Goal: Register for event/course

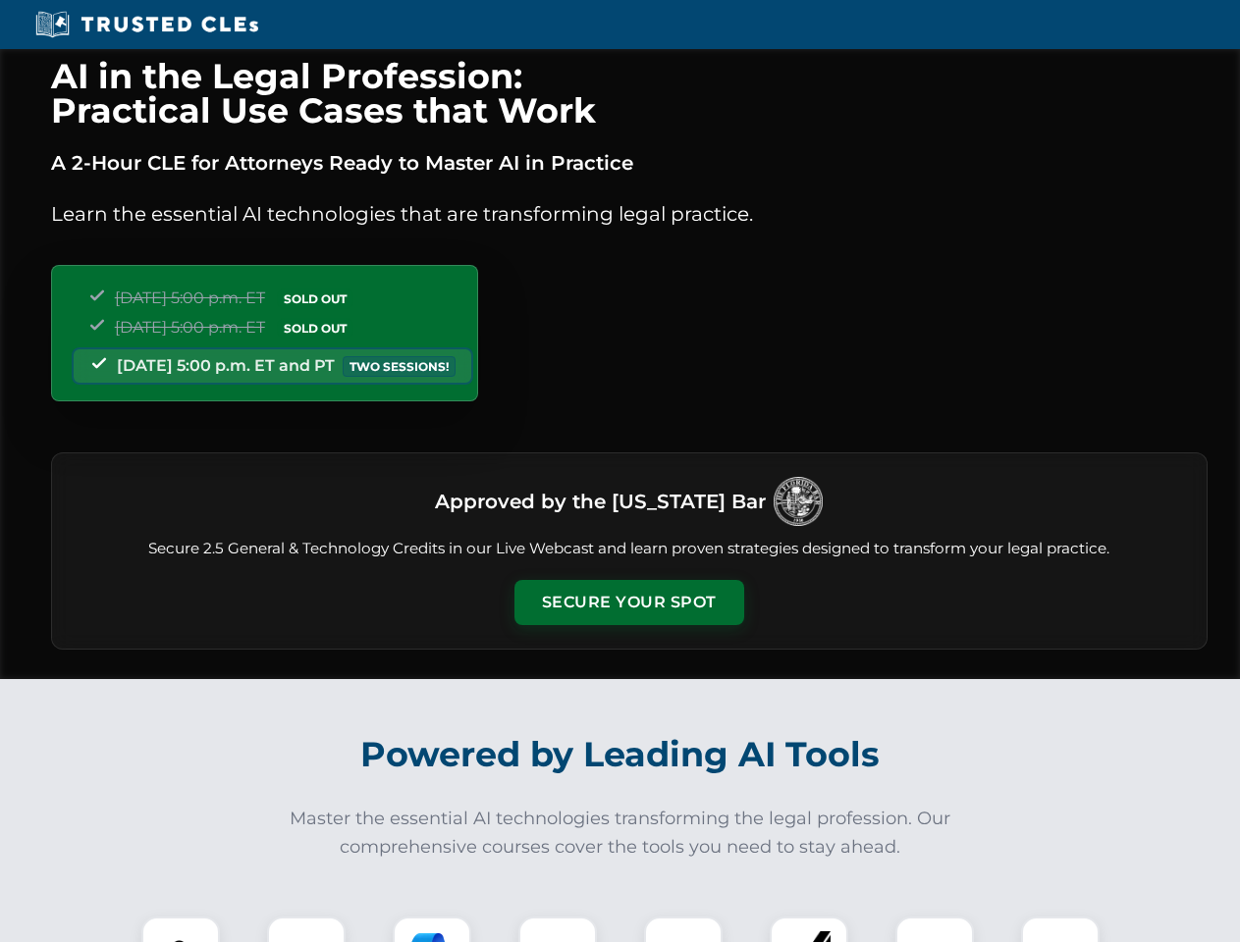
click at [628, 603] on button "Secure Your Spot" at bounding box center [629, 602] width 230 height 45
click at [181, 930] on img at bounding box center [180, 956] width 57 height 57
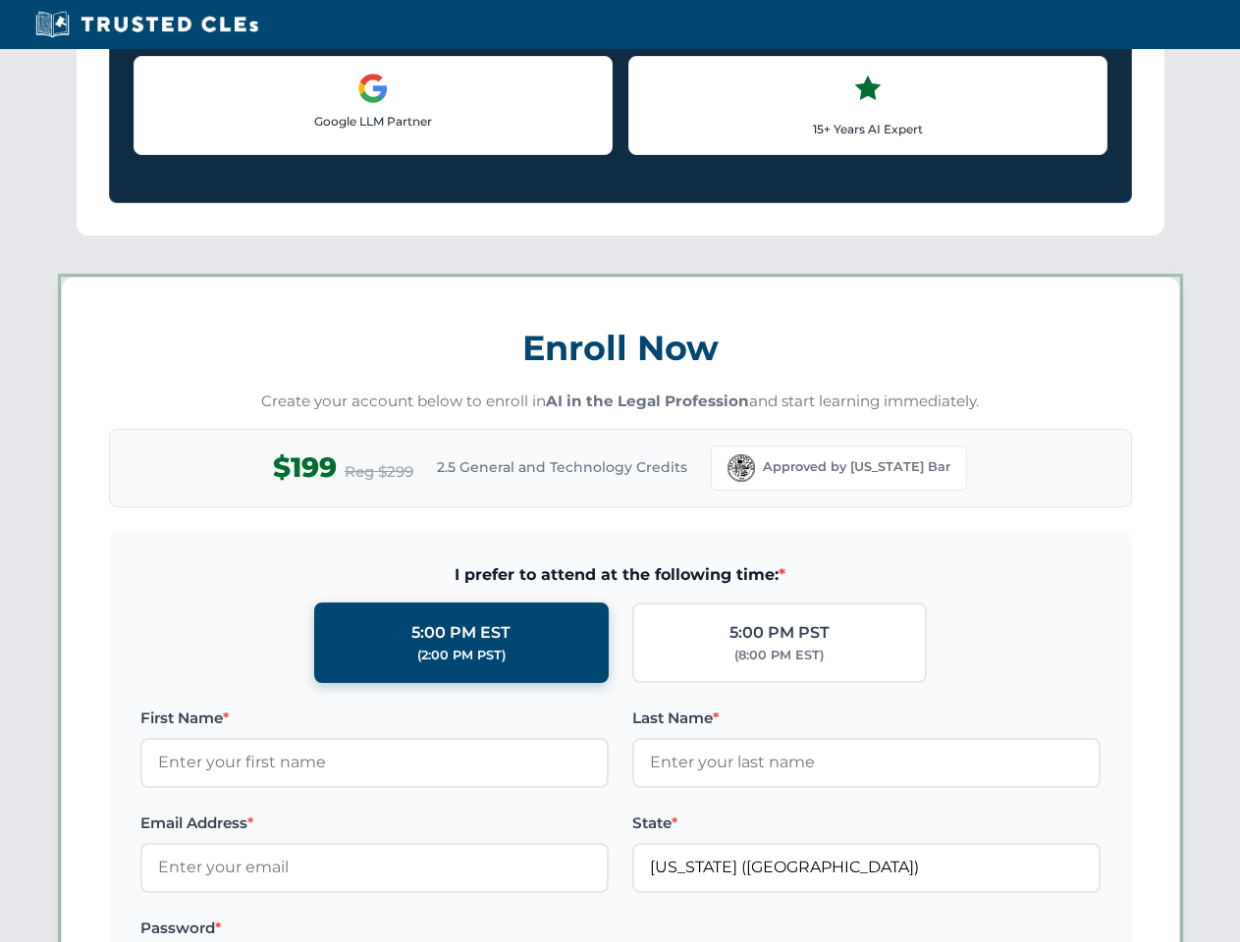
click at [432, 930] on label "Password *" at bounding box center [374, 929] width 468 height 24
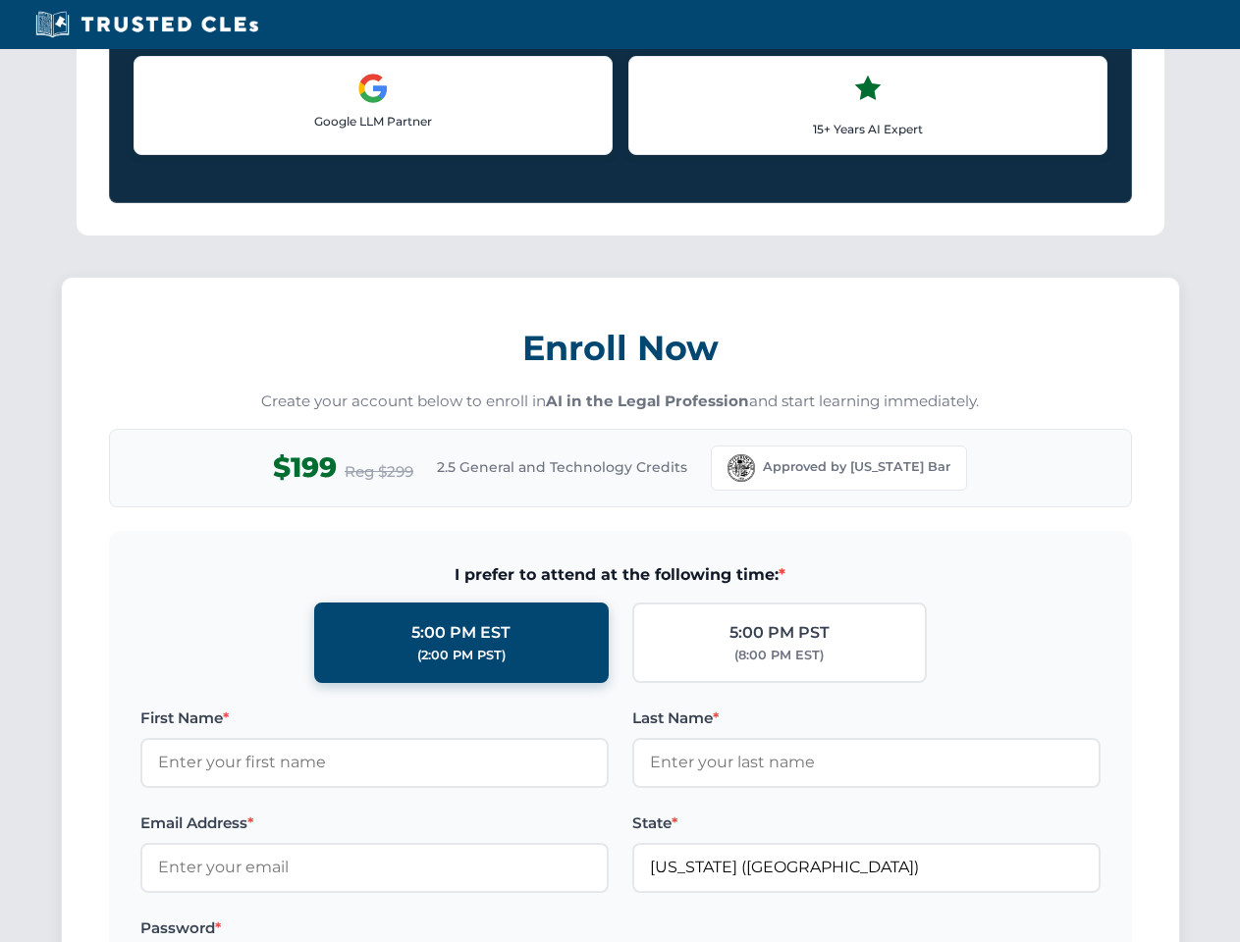
scroll to position [1927, 0]
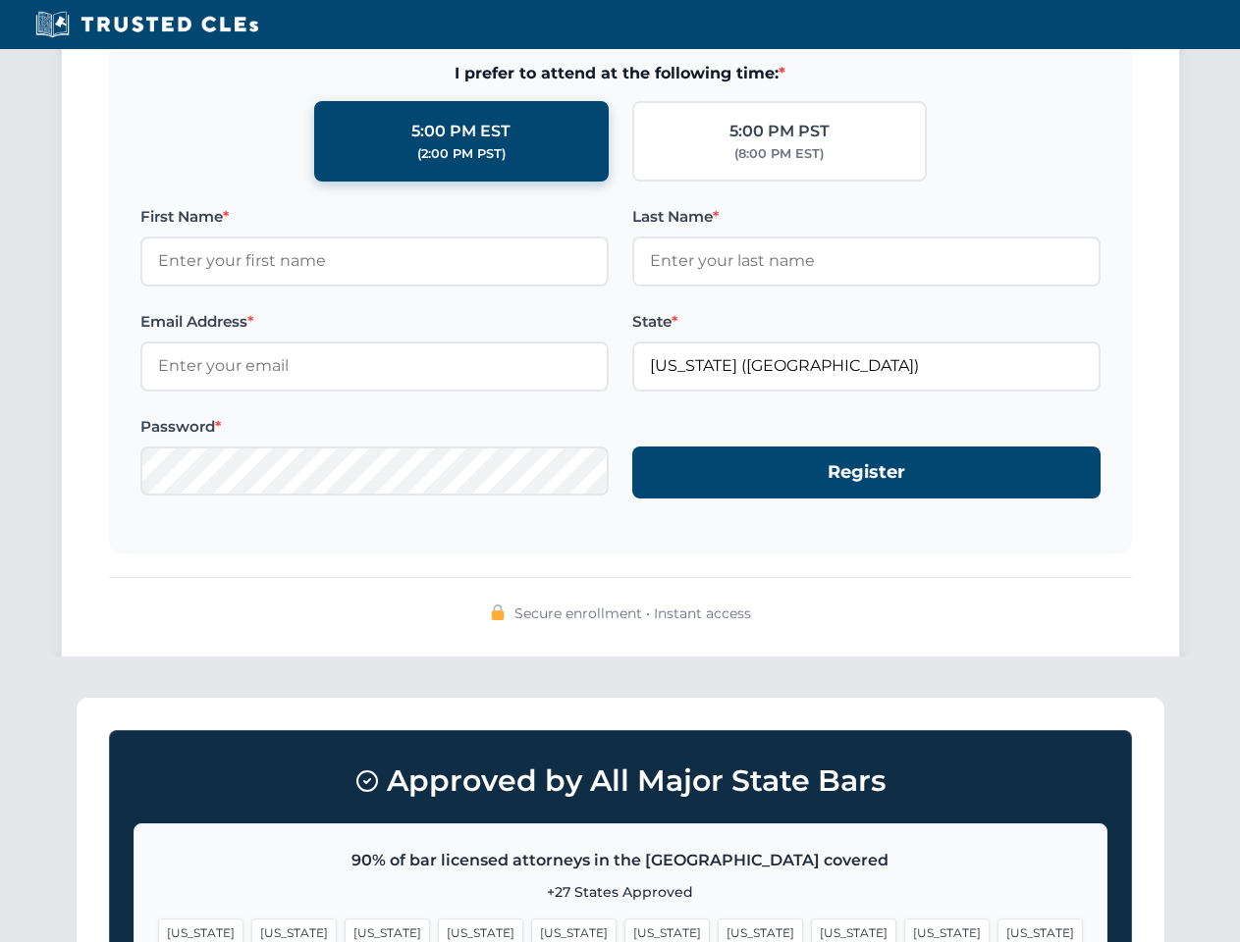
click at [904, 930] on span "[US_STATE]" at bounding box center [946, 933] width 85 height 28
